Goal: Check status: Check status

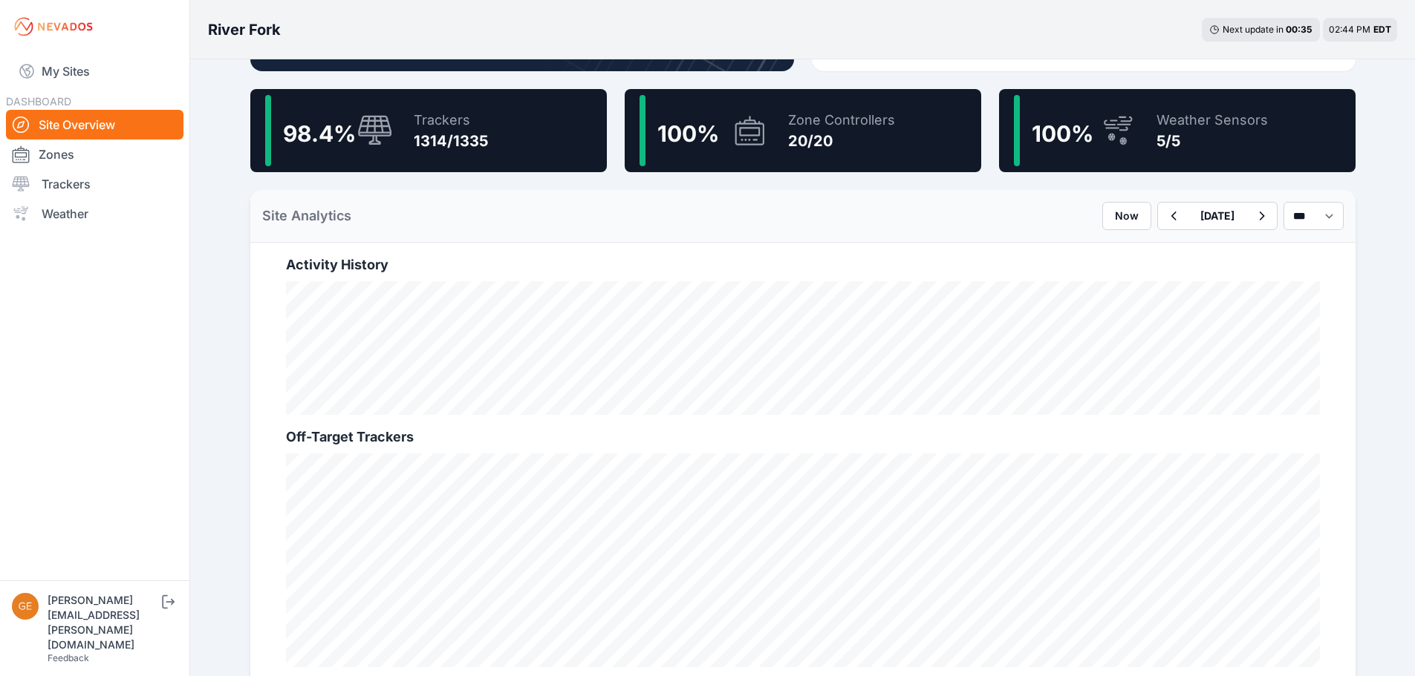
scroll to position [313, 0]
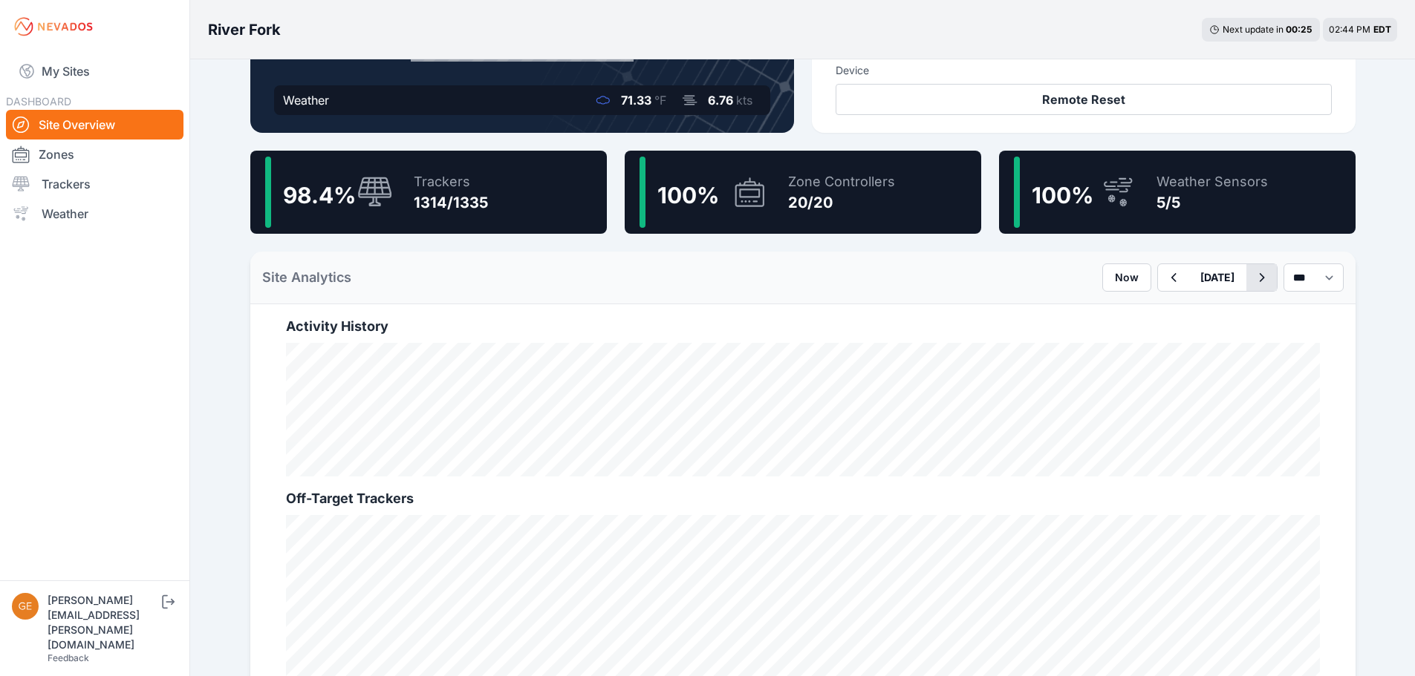
click at [1259, 280] on icon "button" at bounding box center [1261, 277] width 5 height 9
click at [1252, 277] on icon "button" at bounding box center [1261, 278] width 19 height 18
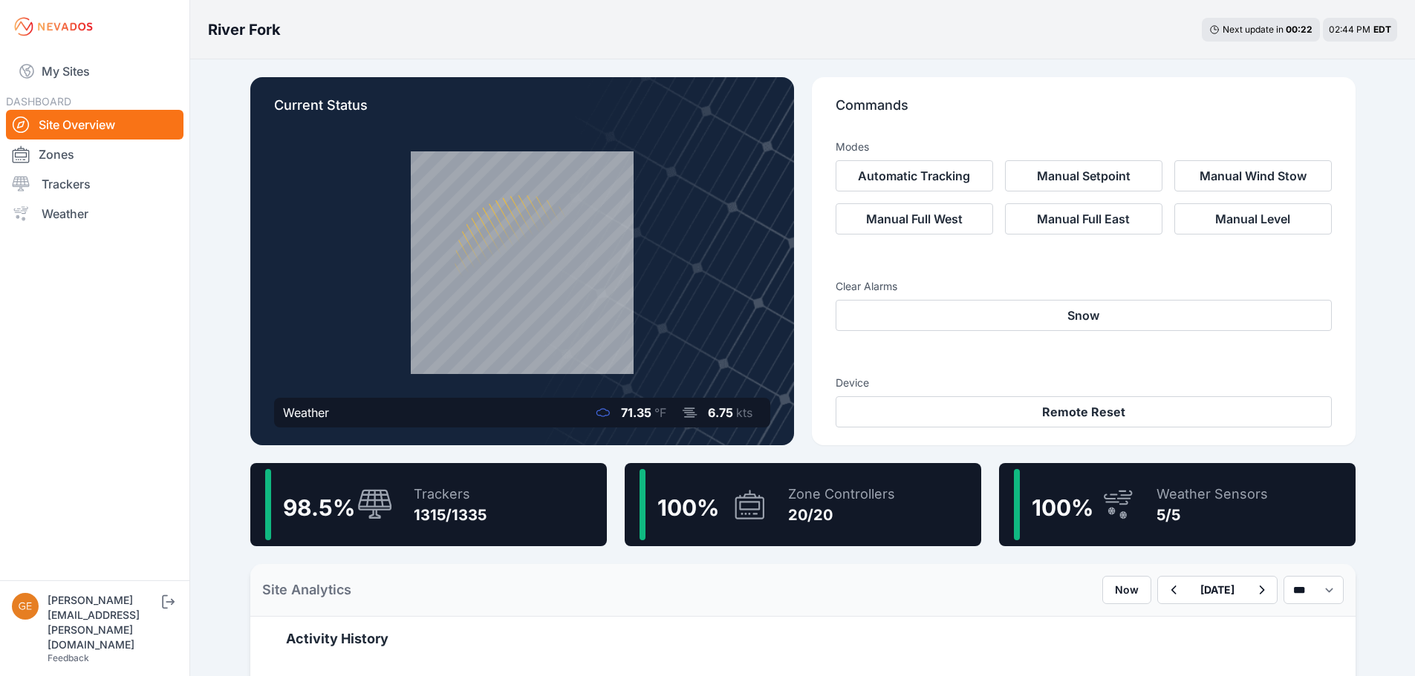
click at [1247, 279] on h3 "Clear Alarms" at bounding box center [1083, 286] width 496 height 15
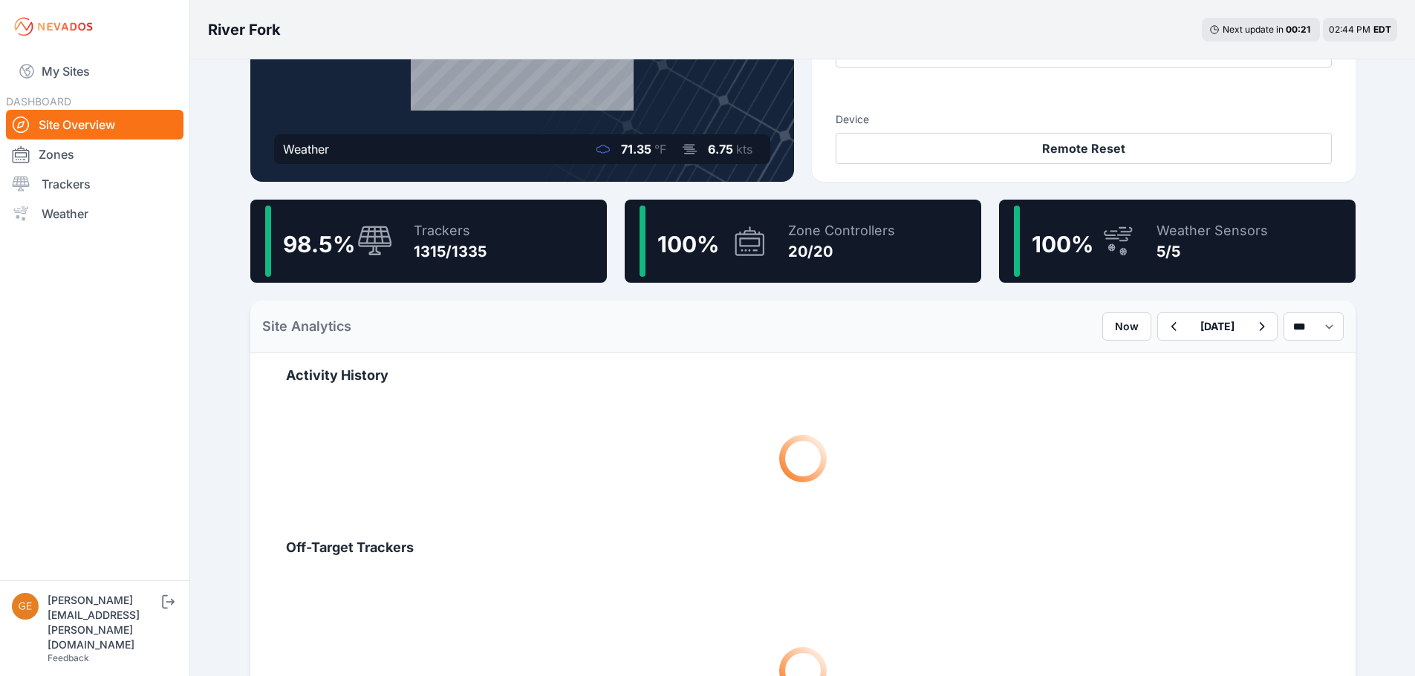
scroll to position [297, 0]
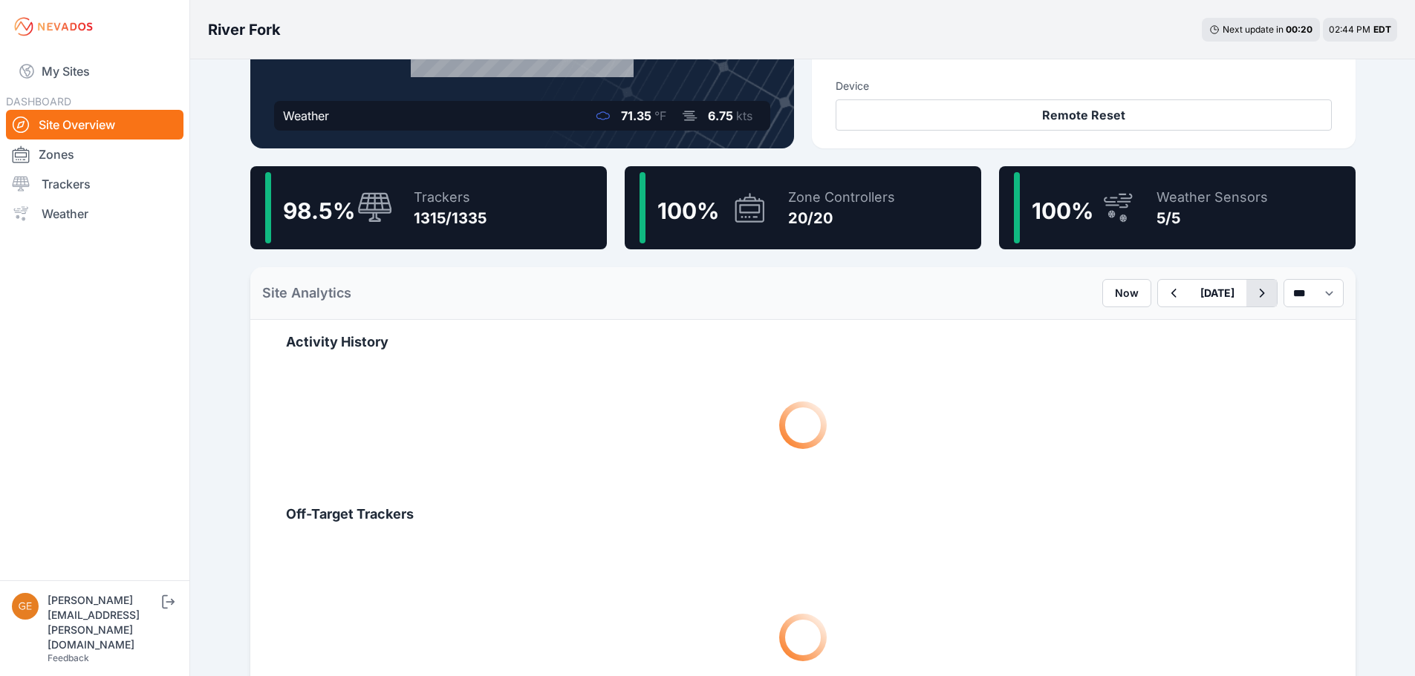
click at [1252, 299] on icon "button" at bounding box center [1261, 293] width 19 height 18
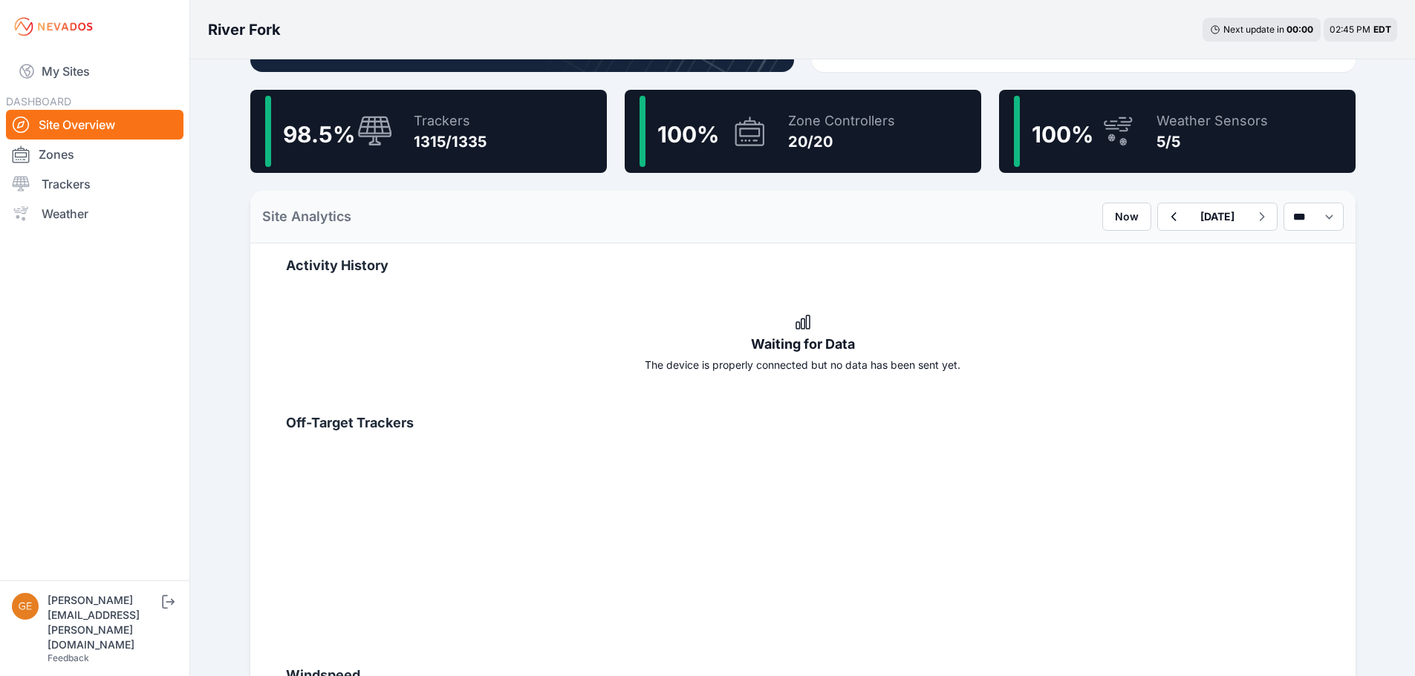
scroll to position [363, 0]
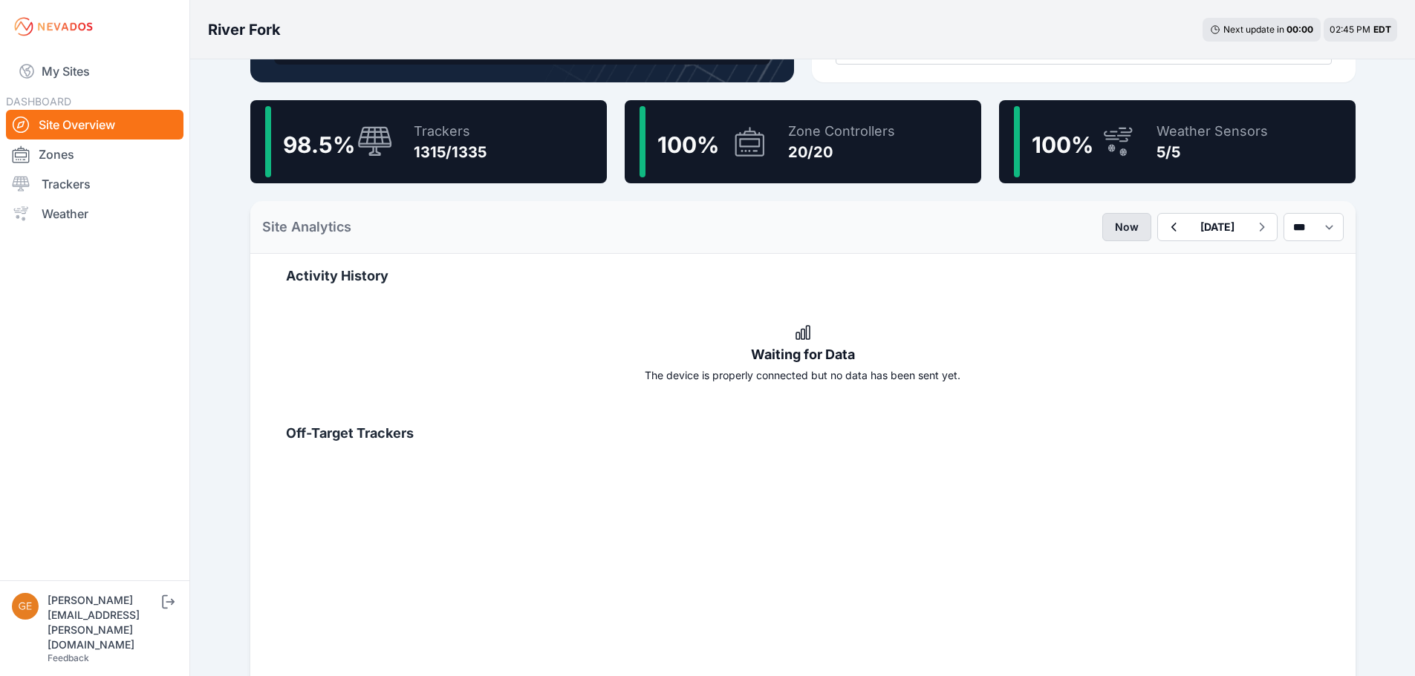
click at [1102, 226] on button "Now" at bounding box center [1126, 227] width 49 height 28
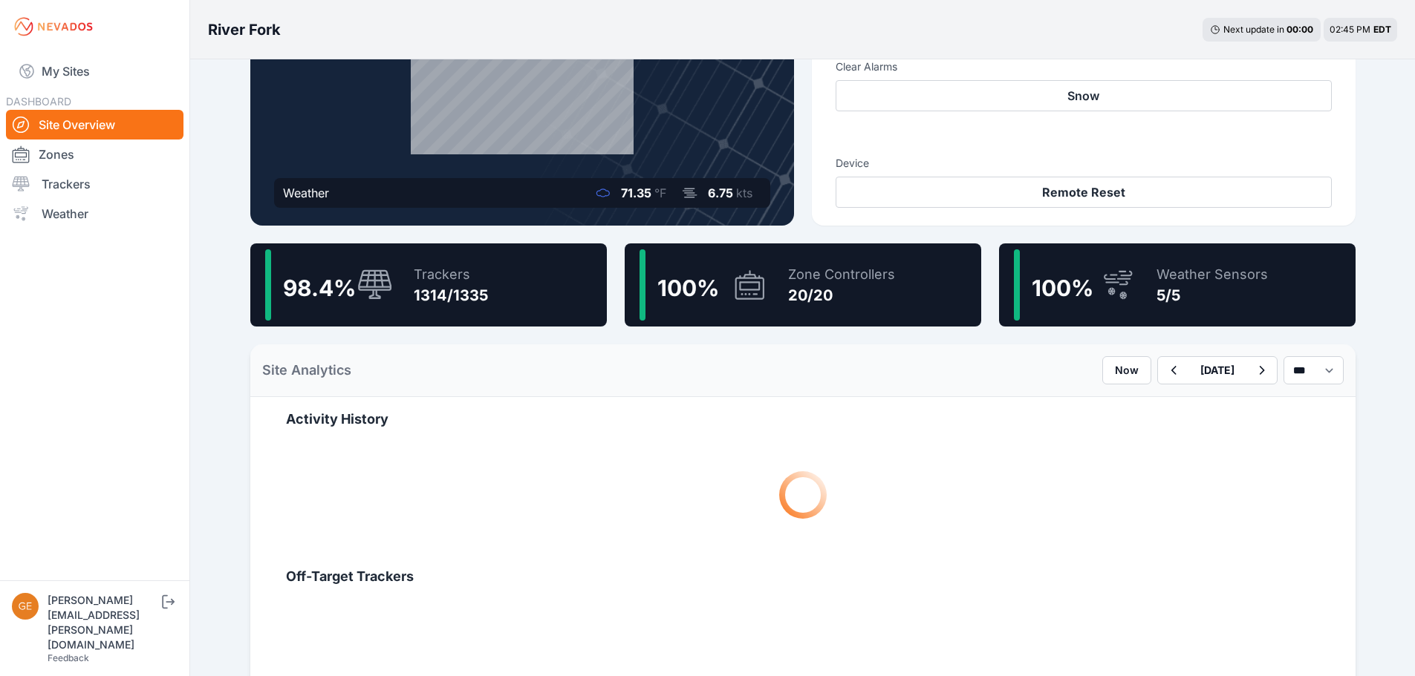
scroll to position [223, 0]
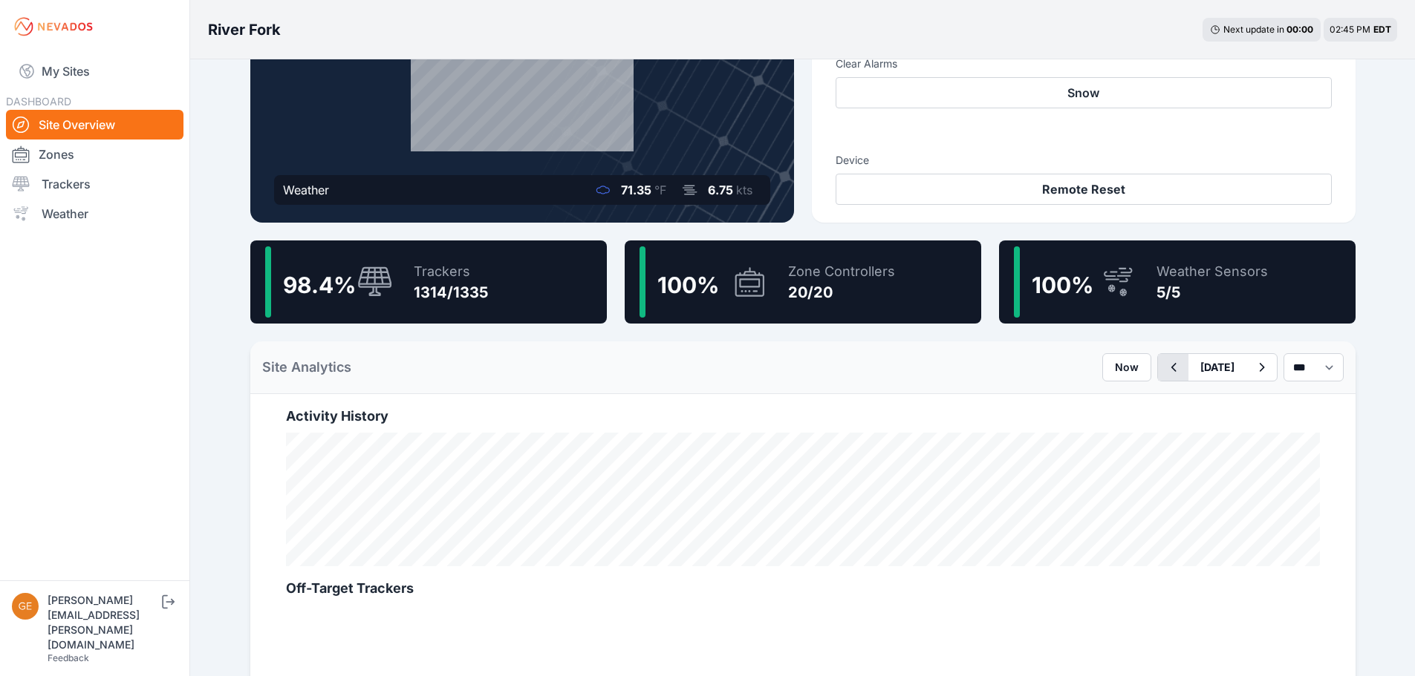
click at [1164, 374] on icon "button" at bounding box center [1173, 368] width 19 height 18
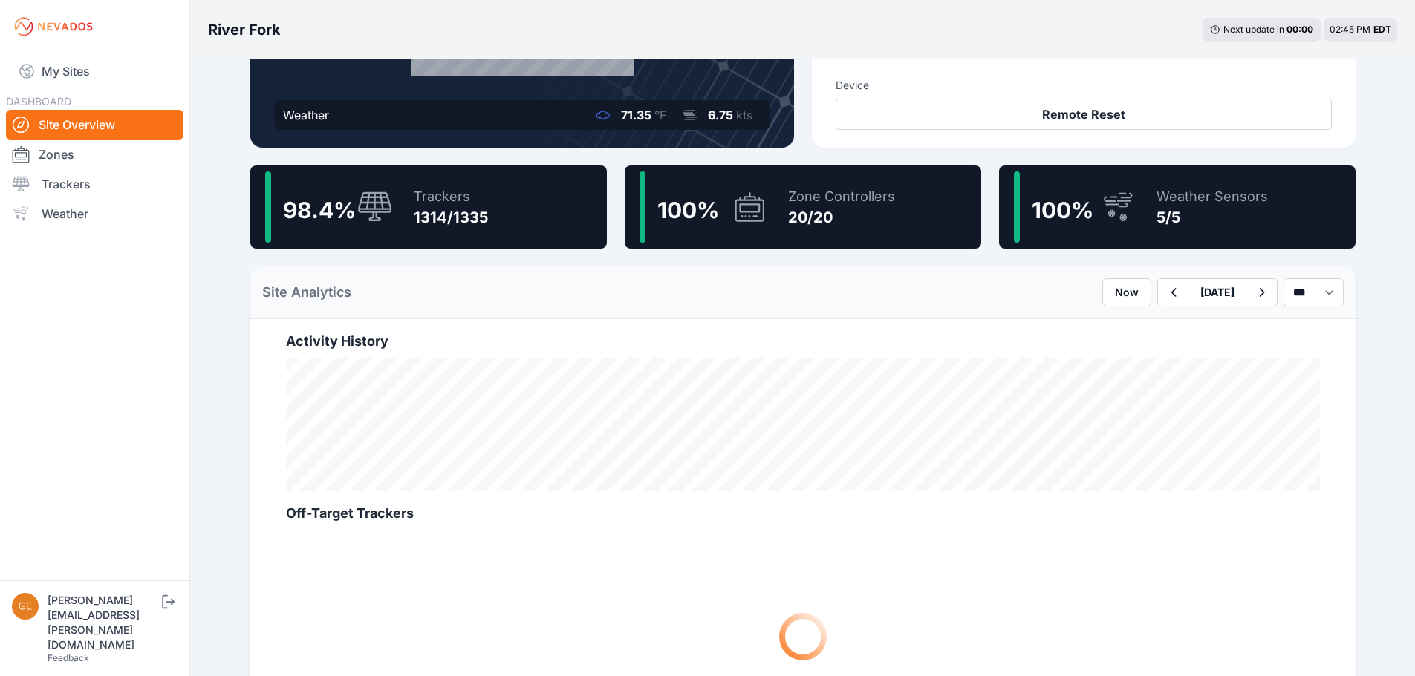
scroll to position [297, 0]
click at [1164, 295] on icon "button" at bounding box center [1173, 293] width 19 height 18
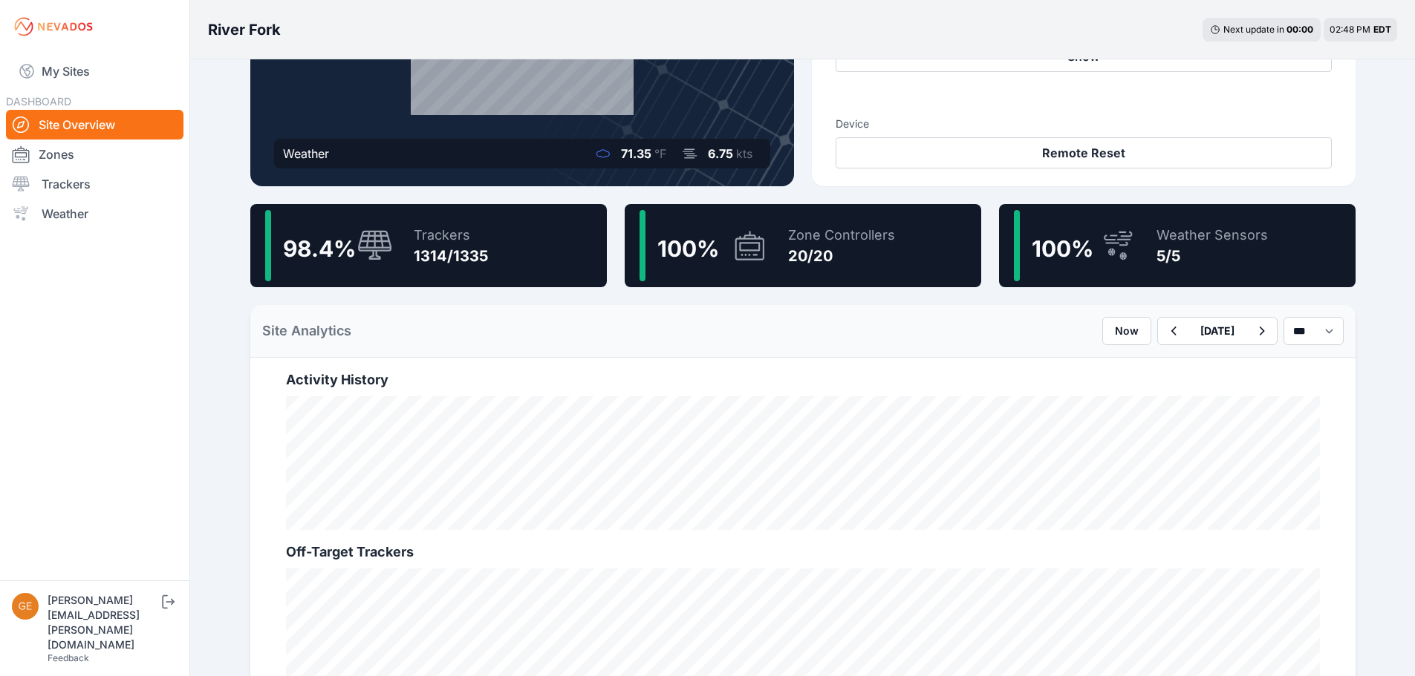
scroll to position [253, 0]
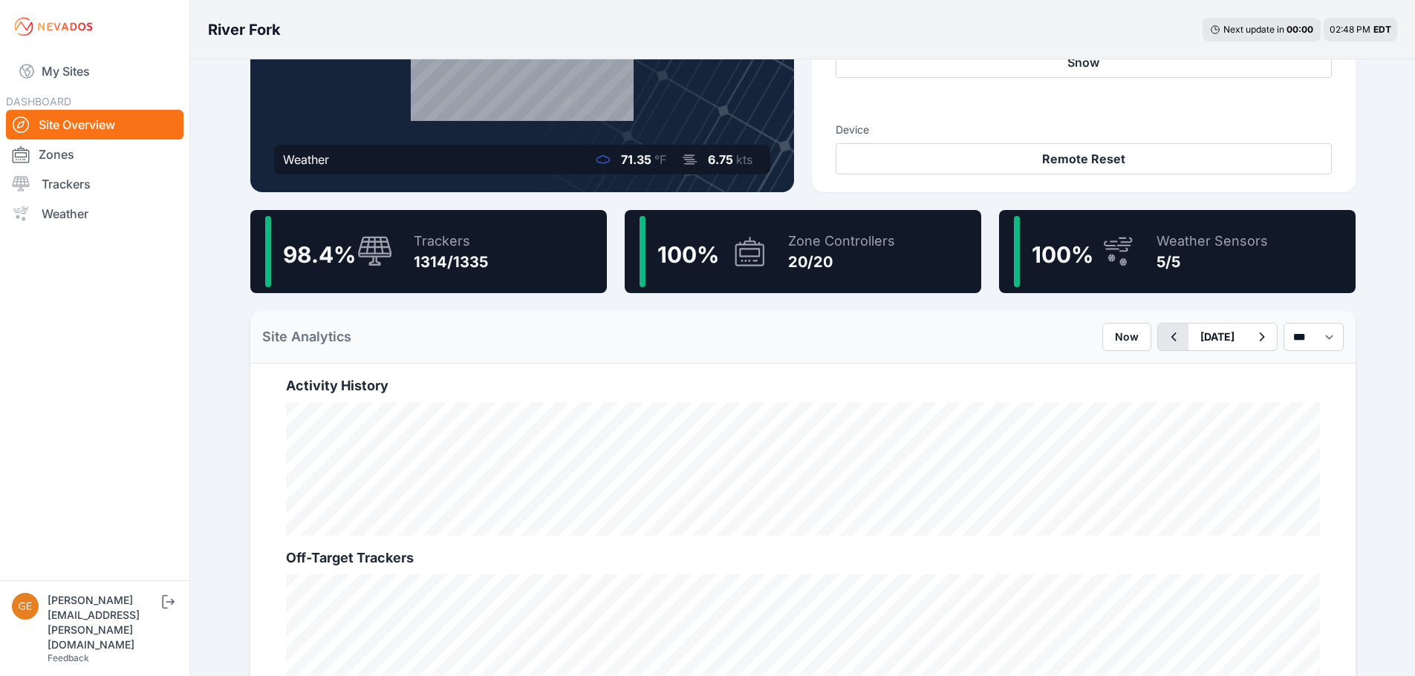
click at [1164, 333] on icon "button" at bounding box center [1173, 337] width 19 height 18
click at [1164, 337] on icon "button" at bounding box center [1173, 337] width 19 height 18
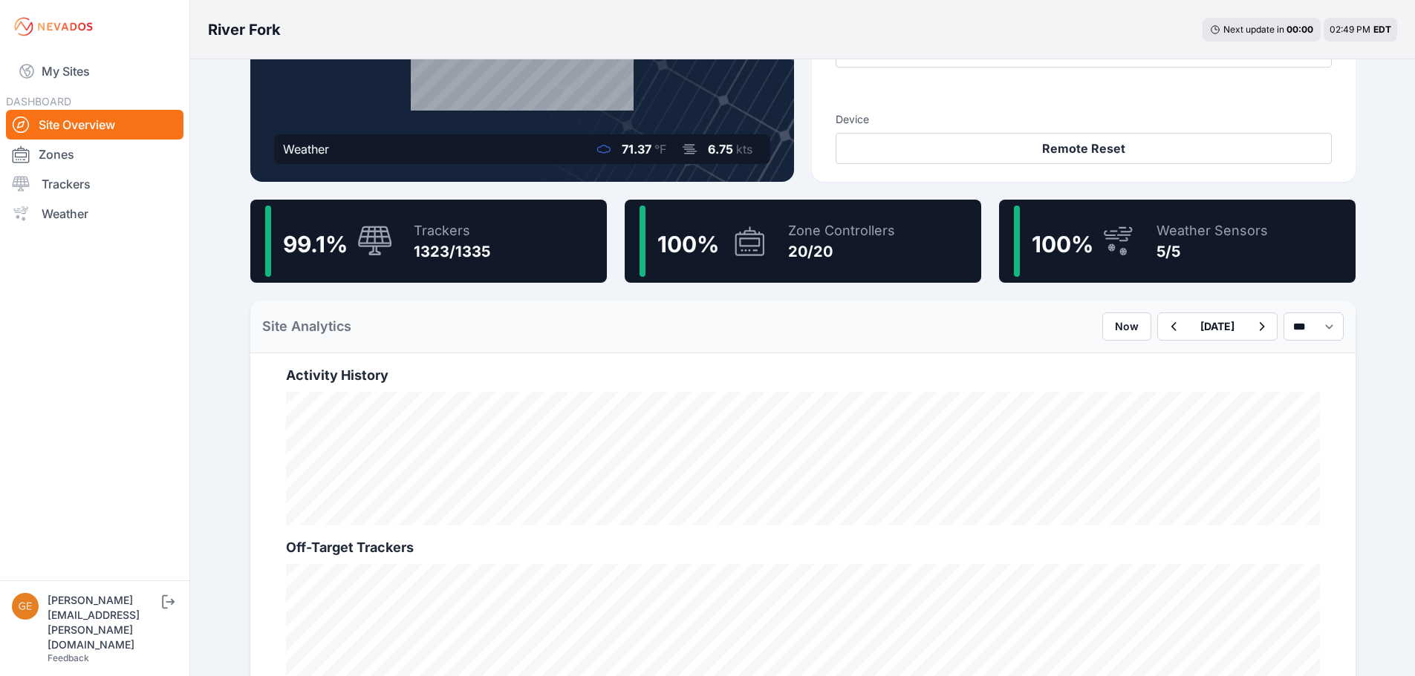
scroll to position [297, 0]
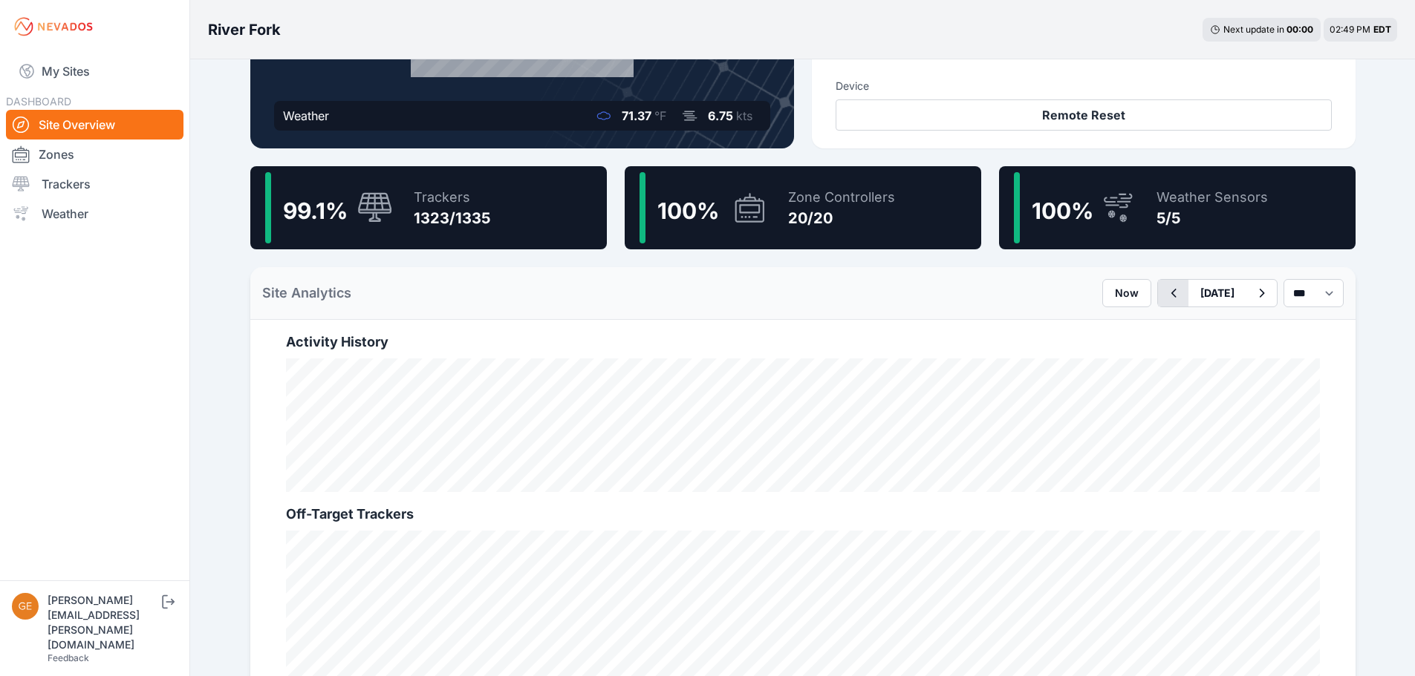
click at [1158, 303] on button "button" at bounding box center [1173, 293] width 30 height 27
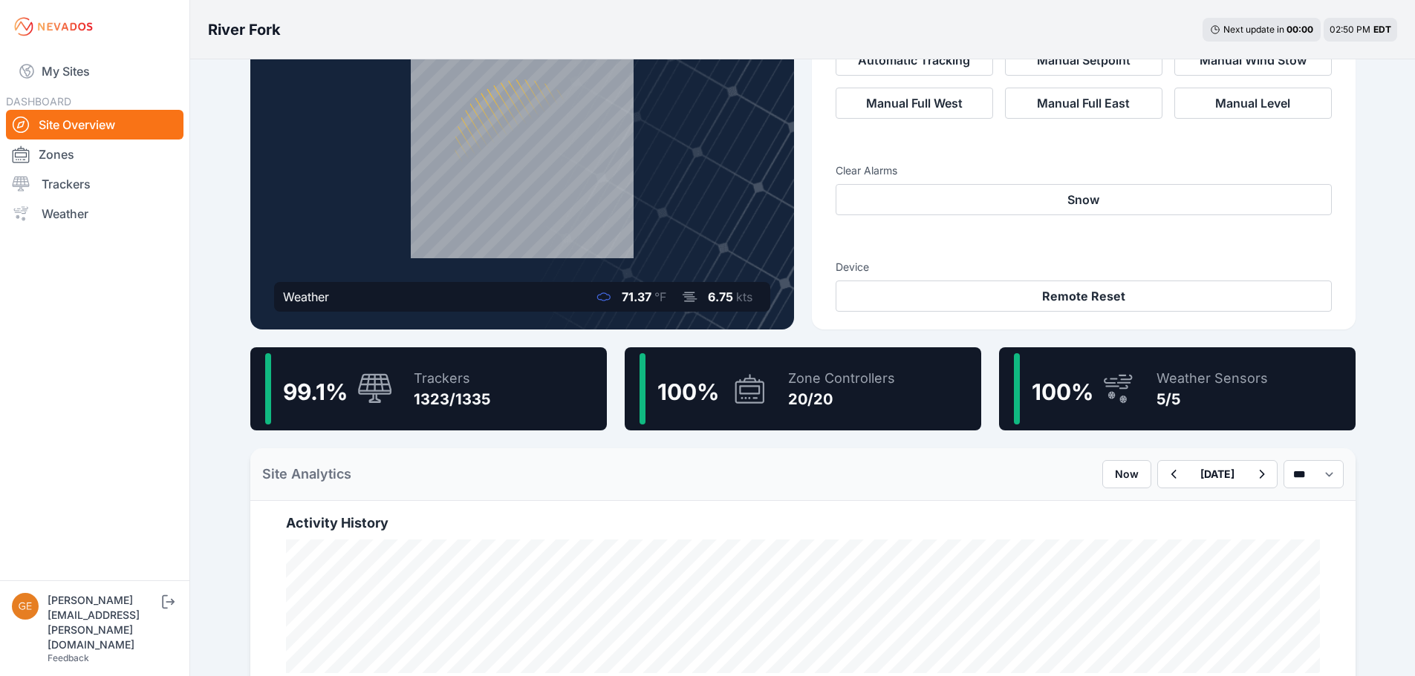
scroll to position [297, 0]
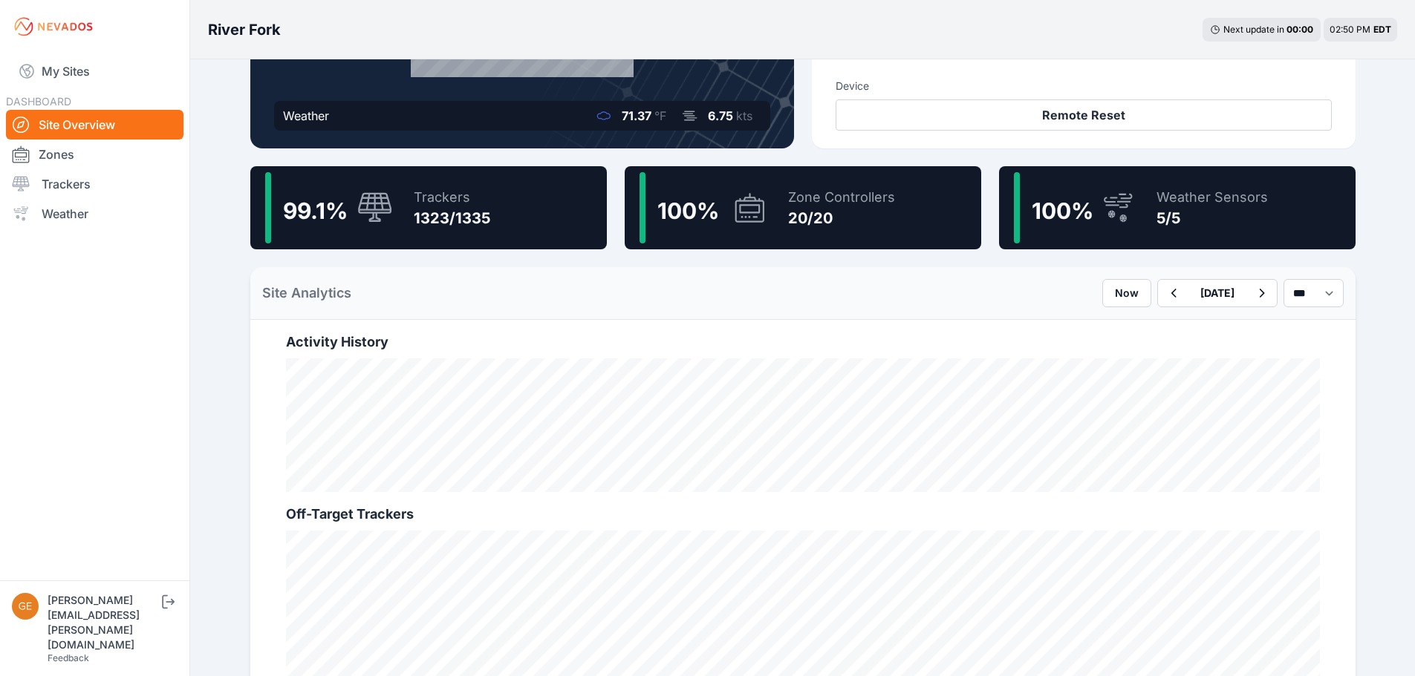
drag, startPoint x: 1112, startPoint y: 302, endPoint x: 1041, endPoint y: 336, distance: 79.0
click at [1158, 302] on button "button" at bounding box center [1173, 293] width 30 height 27
